Goal: Transaction & Acquisition: Subscribe to service/newsletter

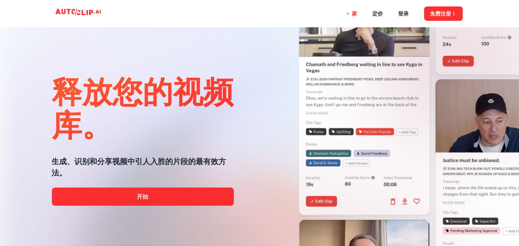
click at [162, 196] on div at bounding box center [259, 246] width 415 height 152
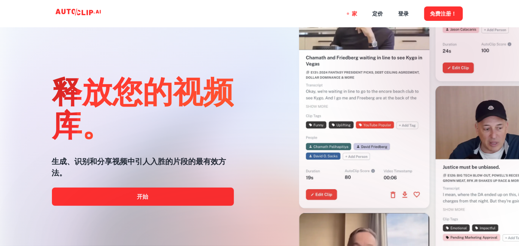
click at [163, 195] on div at bounding box center [259, 246] width 415 height 152
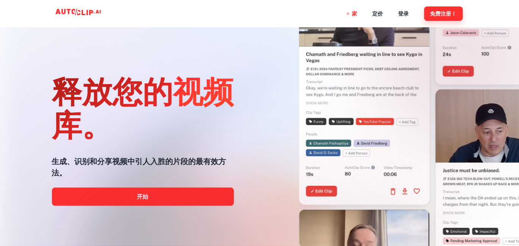
click at [446, 14] on font "免费注册！" at bounding box center [443, 14] width 27 height 6
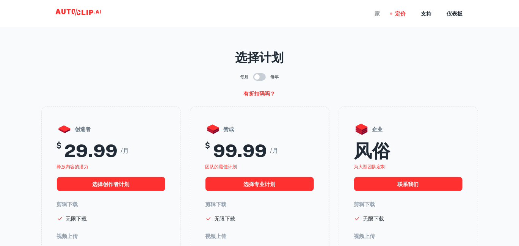
click at [380, 15] on font "家" at bounding box center [377, 14] width 5 height 6
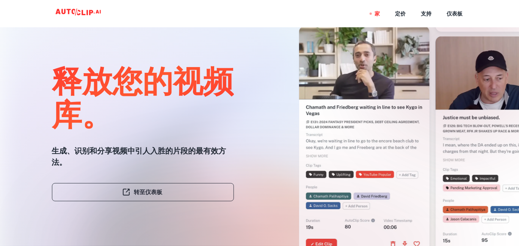
click at [155, 191] on div at bounding box center [259, 246] width 415 height 152
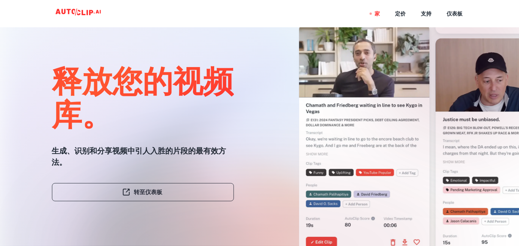
click at [127, 191] on div at bounding box center [259, 246] width 415 height 152
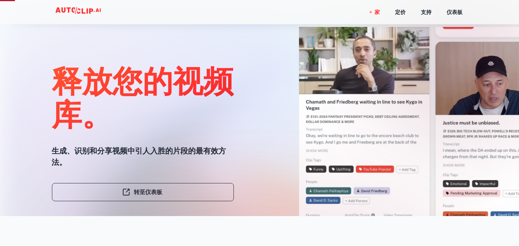
scroll to position [38, 0]
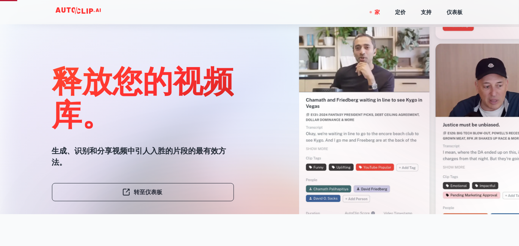
click at [153, 192] on div at bounding box center [259, 246] width 415 height 152
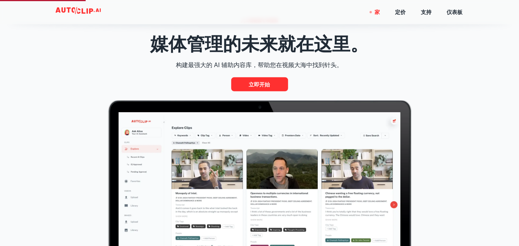
scroll to position [303, 0]
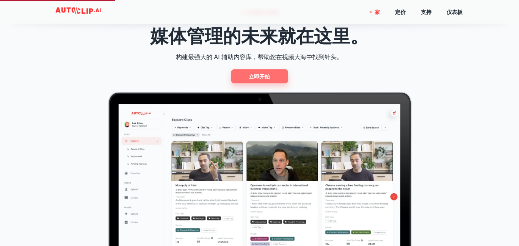
click at [264, 75] on font "立即开始" at bounding box center [259, 77] width 21 height 6
